Goal: Information Seeking & Learning: Check status

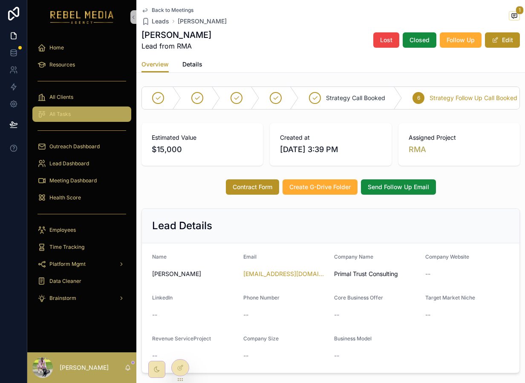
scroll to position [718, 0]
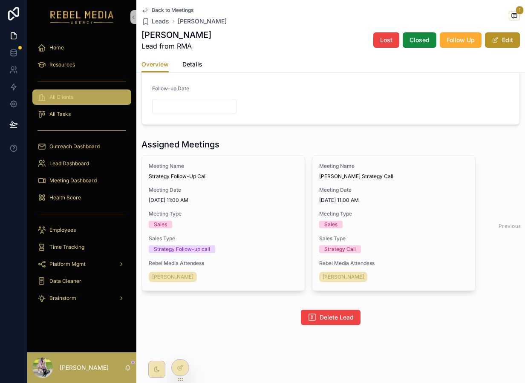
click at [86, 95] on div "All Clients" at bounding box center [81, 97] width 89 height 14
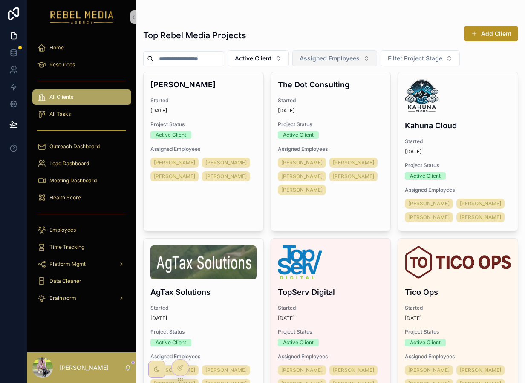
click at [339, 53] on button "Assigned Employees" at bounding box center [334, 58] width 85 height 16
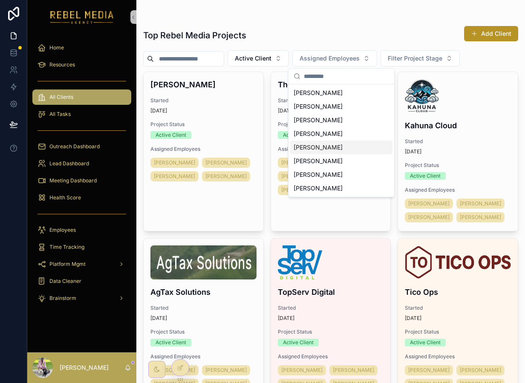
click at [327, 144] on span "[PERSON_NAME]" at bounding box center [317, 147] width 49 height 9
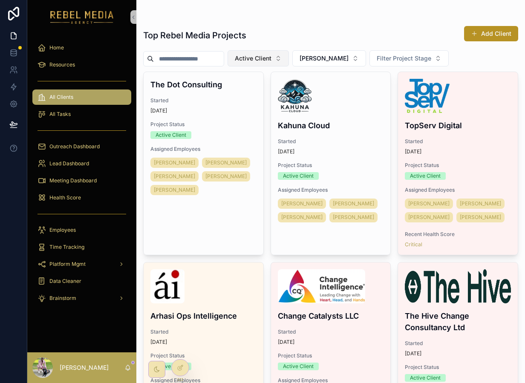
click at [267, 57] on span "Active Client" at bounding box center [253, 58] width 37 height 9
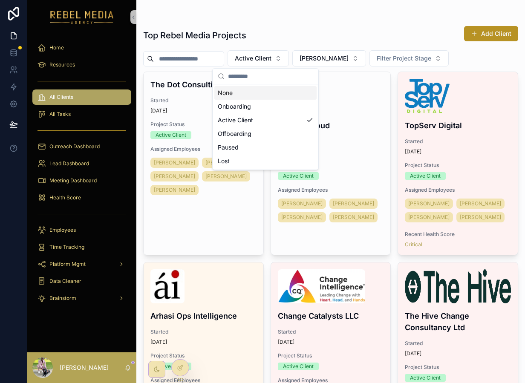
click at [243, 100] on div "Onboarding" at bounding box center [265, 107] width 102 height 14
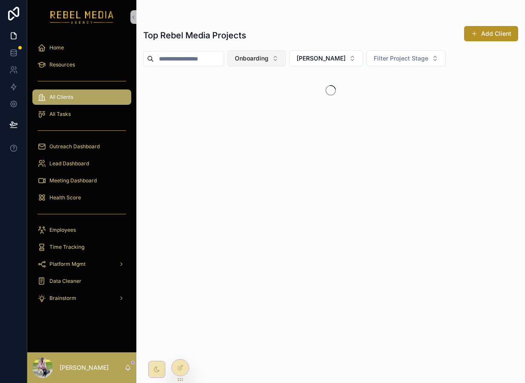
click at [264, 64] on button "Onboarding" at bounding box center [256, 58] width 58 height 16
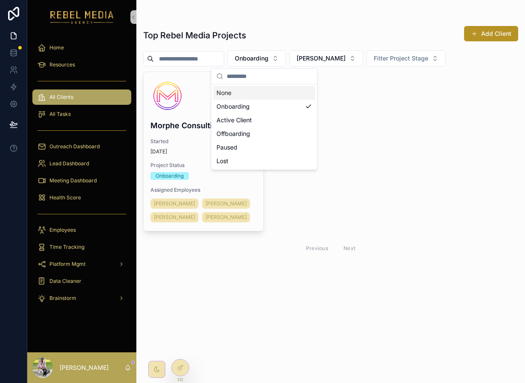
click at [247, 89] on div "None" at bounding box center [264, 93] width 102 height 14
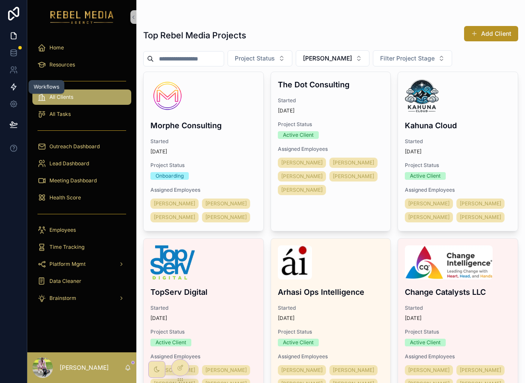
drag, startPoint x: 28, startPoint y: 92, endPoint x: 1, endPoint y: 92, distance: 26.4
click at [1, 92] on div "Workflows Home Resources All Clients All Tasks Outreach Dashboard Lead Dashboar…" at bounding box center [262, 191] width 525 height 383
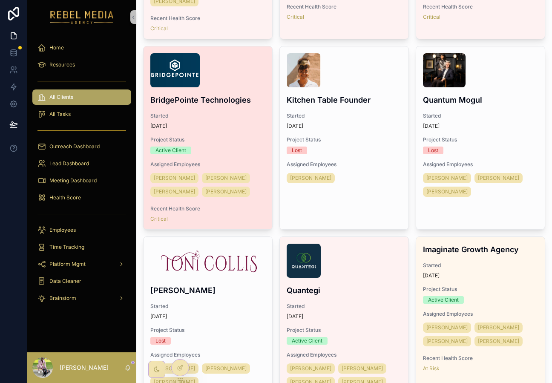
scroll to position [627, 0]
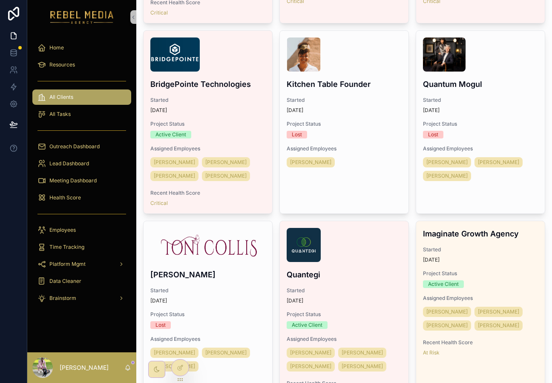
click at [274, 28] on div "Morphe Consulting Started [DATE] Project Status Onboarding Assigned Employees […" at bounding box center [344, 46] width 402 height 1204
click at [276, 26] on div "Morphe Consulting Started [DATE] Project Status Onboarding Assigned Employees […" at bounding box center [344, 46] width 402 height 1204
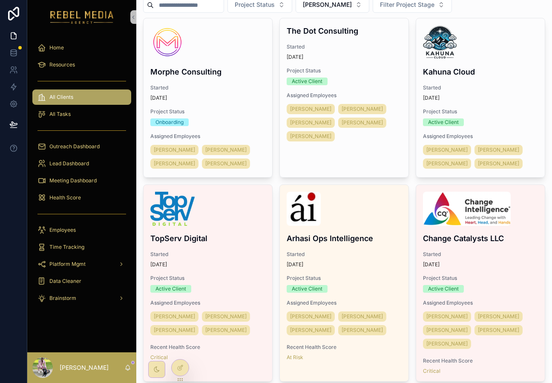
scroll to position [0, 0]
